Goal: Task Accomplishment & Management: Manage account settings

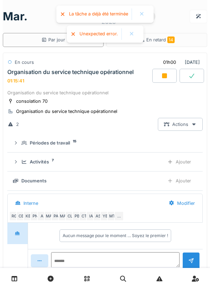
scroll to position [25, 0]
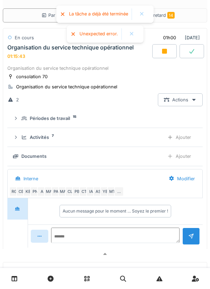
click at [163, 53] on icon at bounding box center [164, 51] width 5 height 5
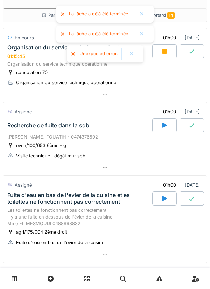
click at [190, 53] on icon at bounding box center [192, 51] width 7 height 6
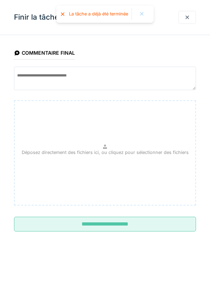
click at [173, 224] on input "**********" at bounding box center [105, 224] width 182 height 15
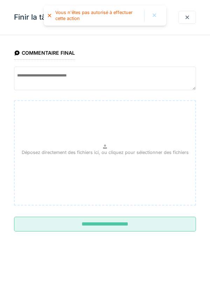
click at [187, 23] on div at bounding box center [188, 17] width 18 height 13
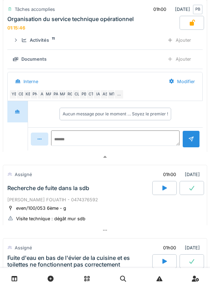
scroll to position [121, 0]
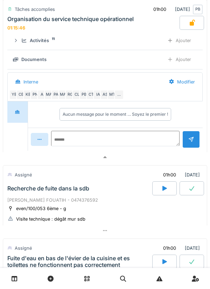
click at [140, 153] on div at bounding box center [105, 157] width 205 height 10
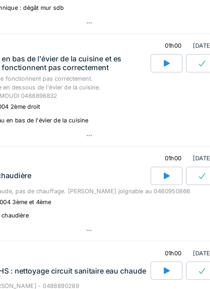
scroll to position [137, 0]
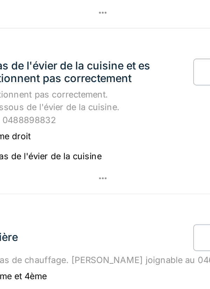
click at [160, 88] on div at bounding box center [164, 86] width 25 height 14
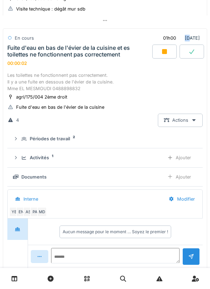
scroll to position [168, 0]
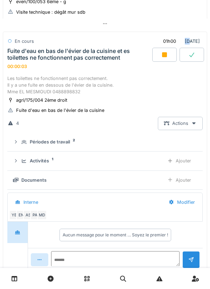
click at [168, 57] on div at bounding box center [164, 55] width 25 height 14
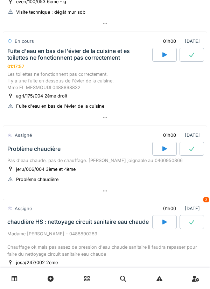
click at [162, 122] on div at bounding box center [105, 117] width 205 height 10
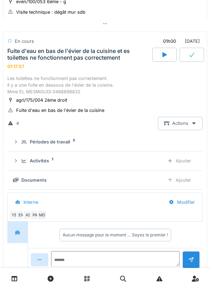
scroll to position [172, 0]
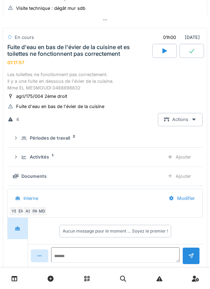
click at [142, 158] on div "Activités 1" at bounding box center [89, 157] width 137 height 7
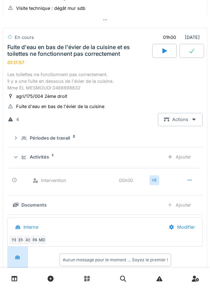
click at [191, 182] on icon at bounding box center [190, 180] width 6 height 5
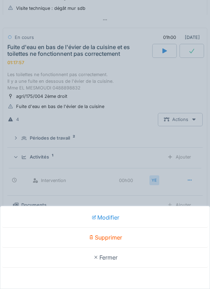
click at [131, 238] on div "Supprimer" at bounding box center [105, 237] width 207 height 20
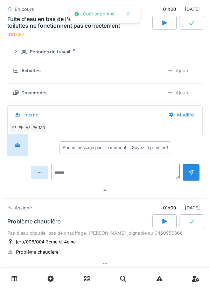
click at [122, 195] on div at bounding box center [105, 190] width 205 height 10
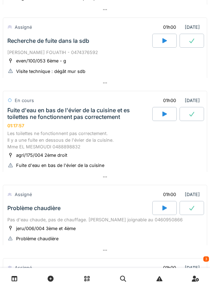
scroll to position [0, 0]
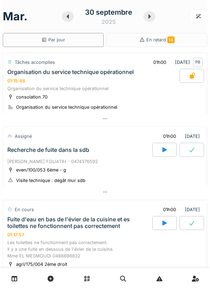
click at [152, 17] on icon at bounding box center [149, 17] width 7 height 6
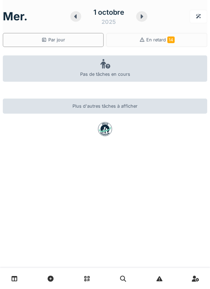
click at [139, 19] on div at bounding box center [141, 16] width 11 height 11
click at [141, 12] on div at bounding box center [137, 16] width 11 height 11
click at [80, 14] on div at bounding box center [80, 16] width 11 height 11
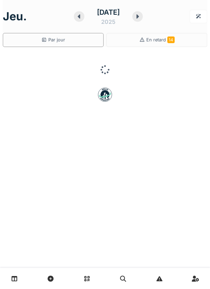
click at [74, 14] on div at bounding box center [79, 16] width 11 height 11
click at [76, 19] on icon at bounding box center [75, 17] width 7 height 6
click at [70, 16] on icon at bounding box center [67, 17] width 7 height 6
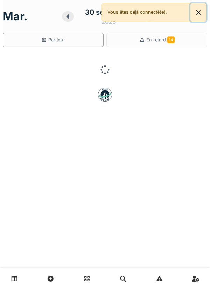
click at [198, 16] on button "Close" at bounding box center [199, 12] width 16 height 19
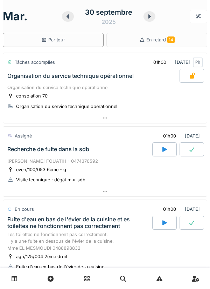
click at [172, 192] on div at bounding box center [105, 191] width 204 height 10
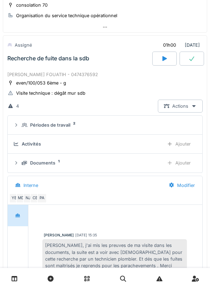
scroll to position [98, 0]
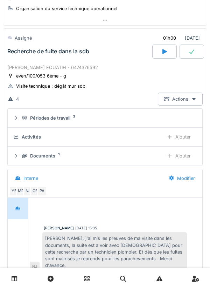
click at [148, 121] on div "Périodes de travail 2" at bounding box center [108, 118] width 172 height 7
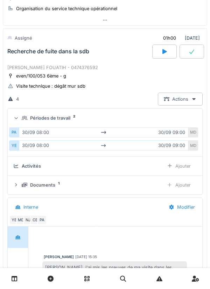
click at [157, 119] on div "Périodes de travail 2" at bounding box center [108, 118] width 172 height 7
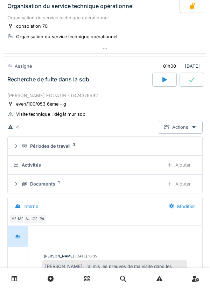
scroll to position [0, 0]
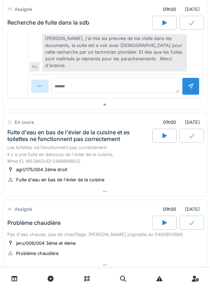
click at [143, 100] on div at bounding box center [105, 105] width 204 height 10
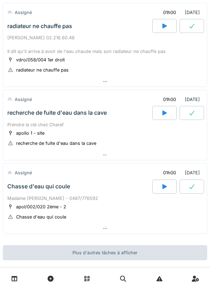
scroll to position [555, 0]
